Goal: Transaction & Acquisition: Download file/media

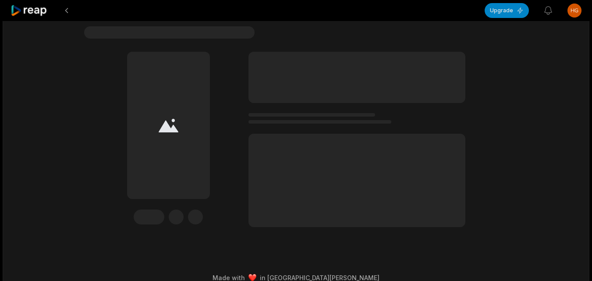
scroll to position [161, 0]
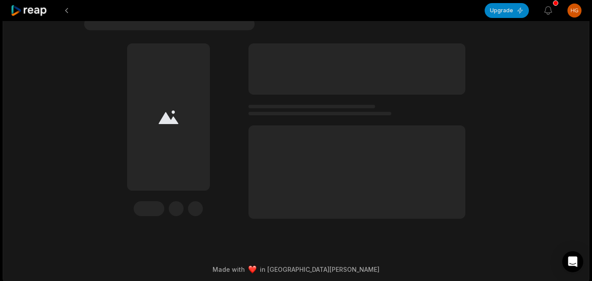
click at [43, 13] on icon at bounding box center [29, 11] width 37 height 12
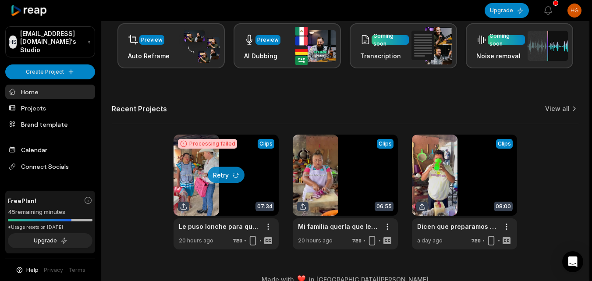
scroll to position [215, 0]
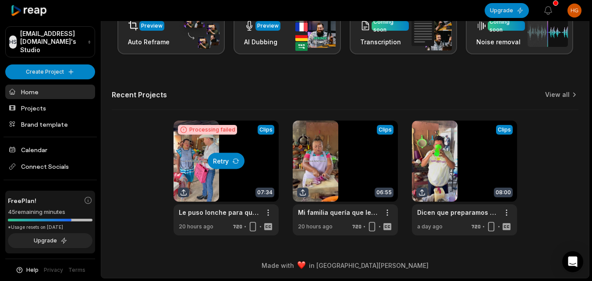
click at [232, 161] on icon at bounding box center [235, 160] width 7 height 7
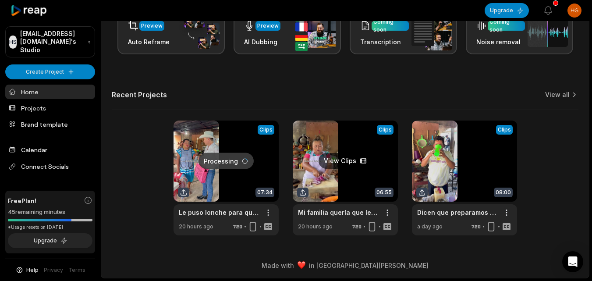
click at [344, 159] on link at bounding box center [345, 178] width 105 height 115
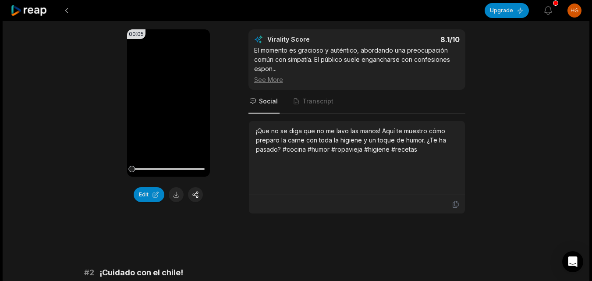
scroll to position [219, 0]
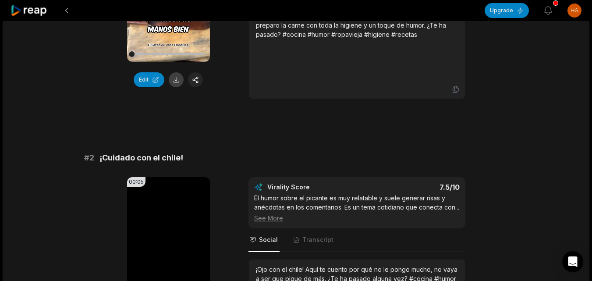
click at [173, 78] on button at bounding box center [176, 79] width 15 height 15
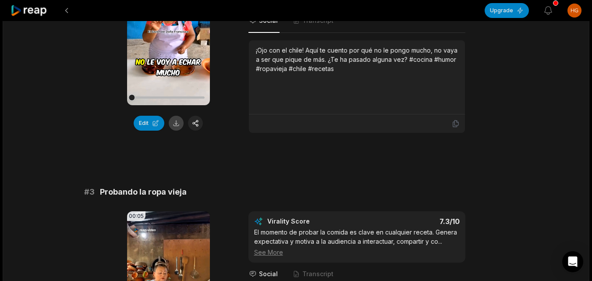
click at [176, 121] on button at bounding box center [176, 123] width 15 height 15
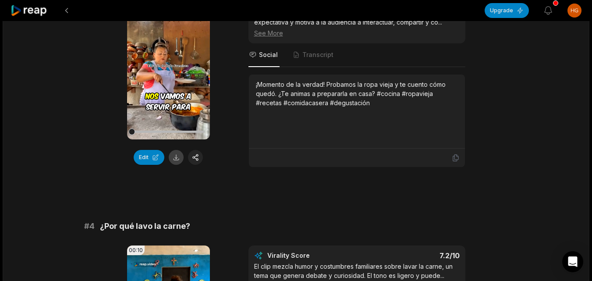
click at [177, 165] on button at bounding box center [176, 157] width 15 height 15
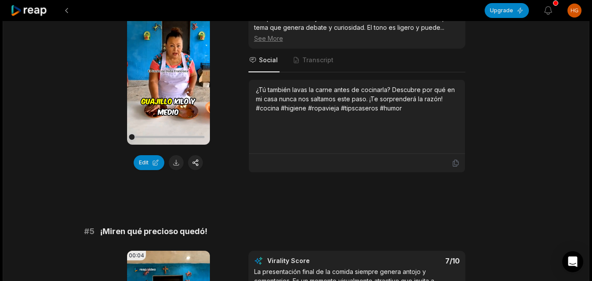
scroll to position [920, 0]
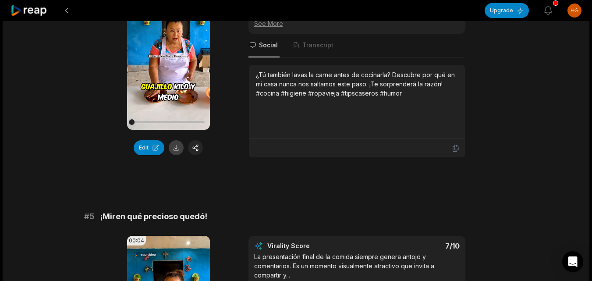
click at [174, 155] on button at bounding box center [176, 147] width 15 height 15
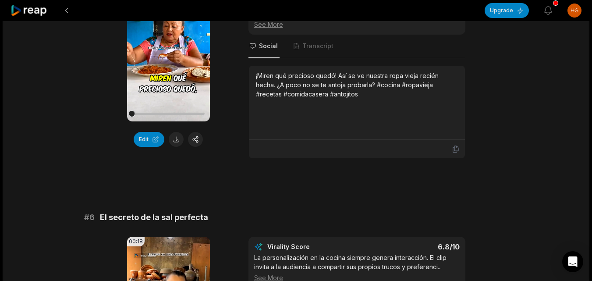
scroll to position [1183, 0]
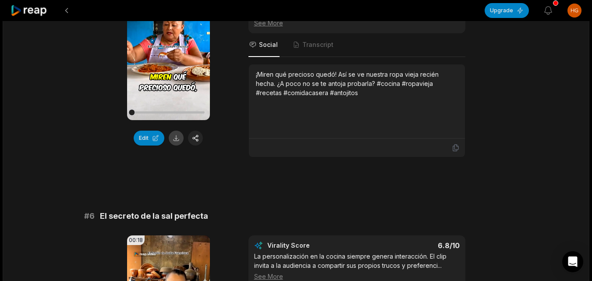
click at [174, 146] on button at bounding box center [176, 138] width 15 height 15
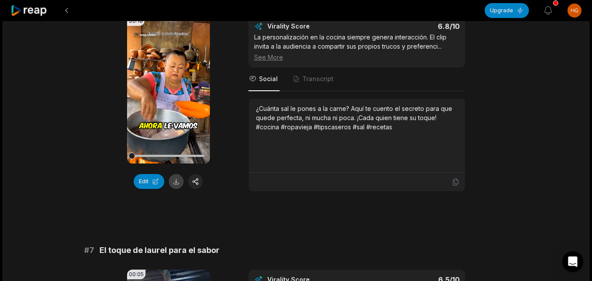
scroll to position [1446, 0]
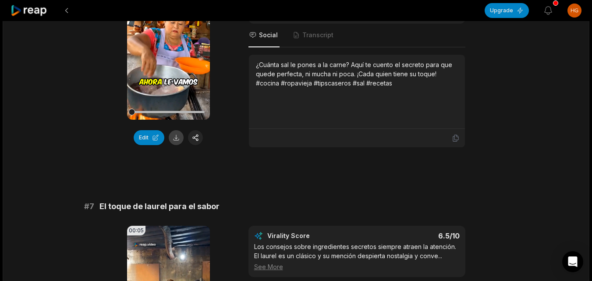
click at [174, 145] on button at bounding box center [176, 137] width 15 height 15
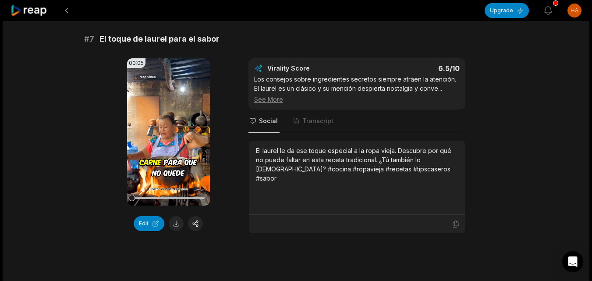
scroll to position [1666, 0]
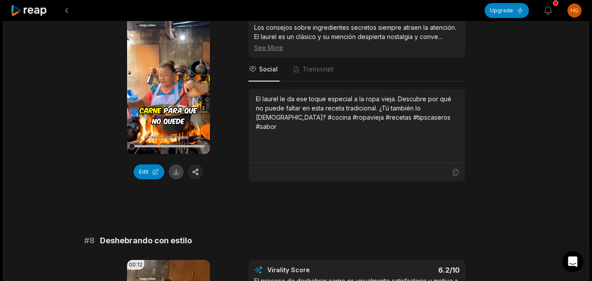
click at [178, 179] on button at bounding box center [176, 171] width 15 height 15
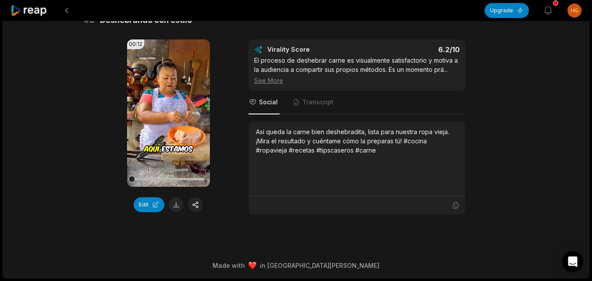
scroll to position [1895, 0]
click at [177, 201] on button at bounding box center [176, 204] width 15 height 15
click at [43, 9] on icon at bounding box center [29, 11] width 37 height 12
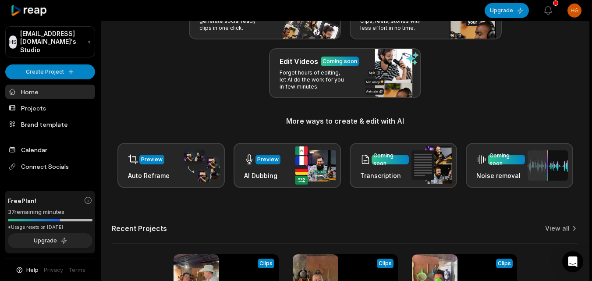
scroll to position [215, 0]
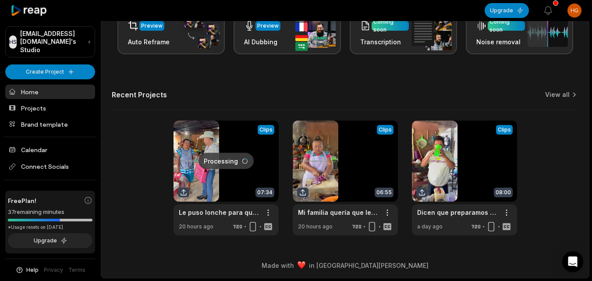
click at [222, 172] on link at bounding box center [226, 178] width 105 height 115
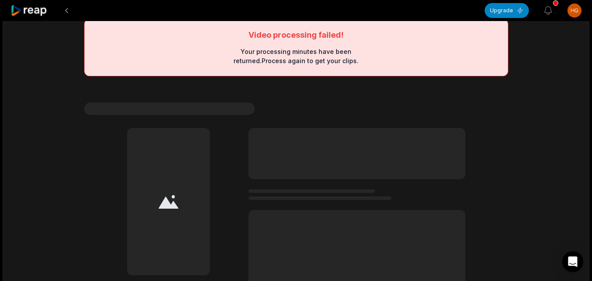
scroll to position [73, 0]
